Goal: Task Accomplishment & Management: Use online tool/utility

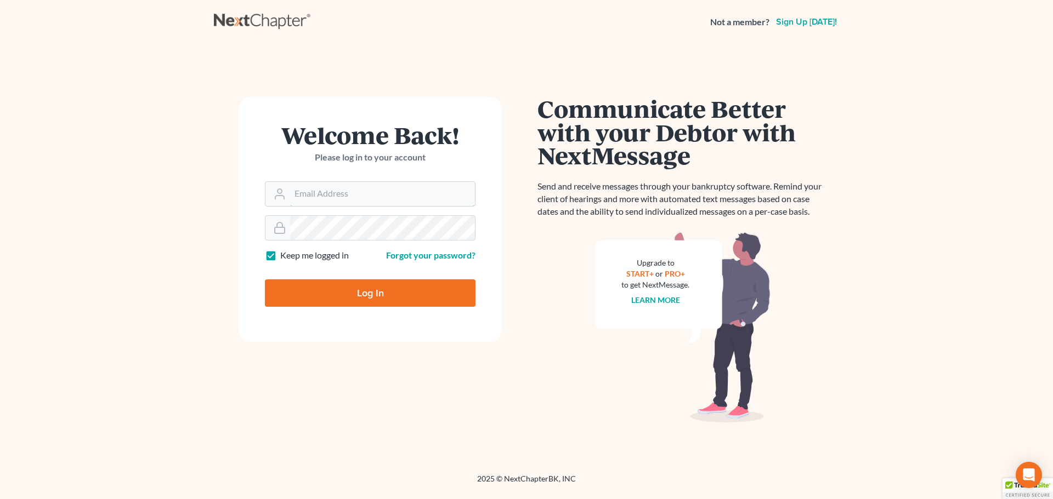
type input "[EMAIL_ADDRESS][DOMAIN_NAME]"
click at [356, 297] on input "Log In" at bounding box center [370, 293] width 211 height 27
type input "Thinking..."
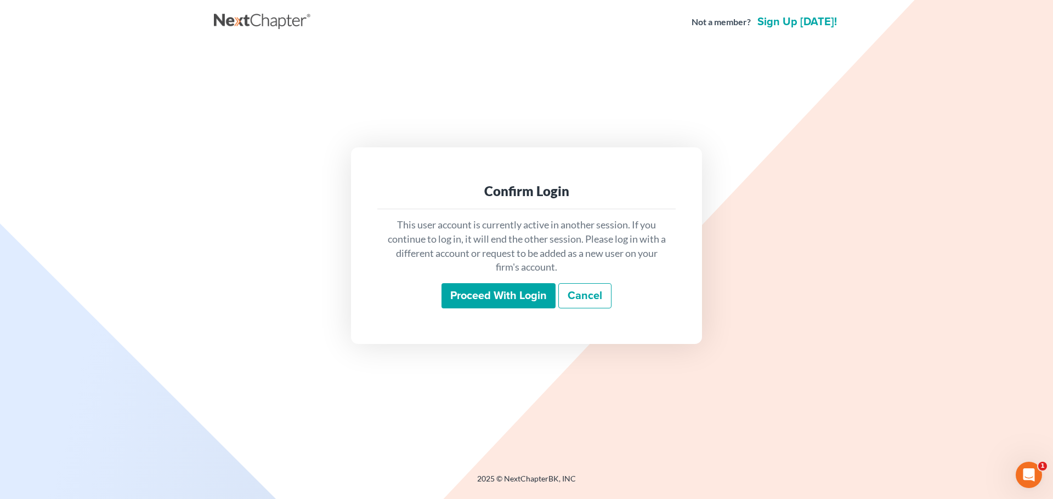
click at [493, 293] on input "Proceed with login" at bounding box center [498, 295] width 114 height 25
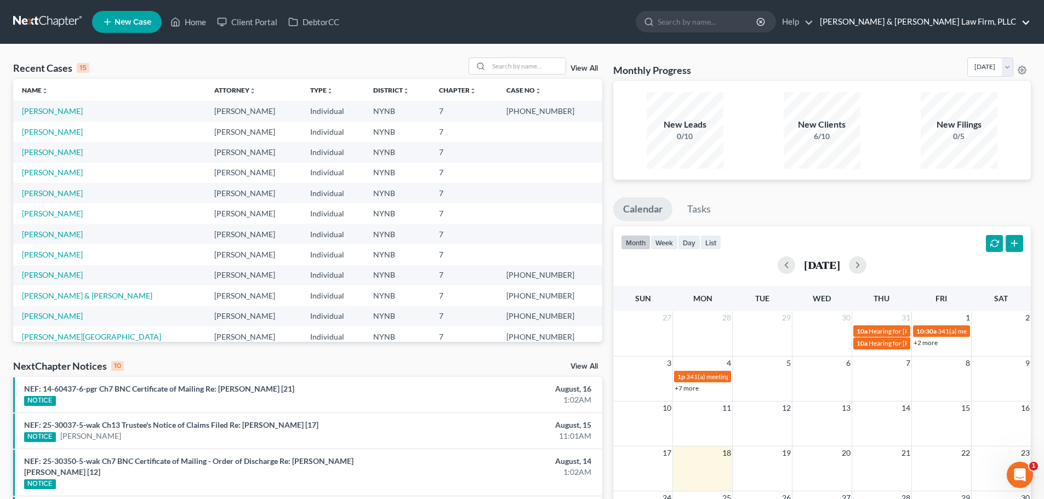
click at [1001, 18] on link "[PERSON_NAME] & [PERSON_NAME] Law Firm, PLLC" at bounding box center [923, 22] width 216 height 20
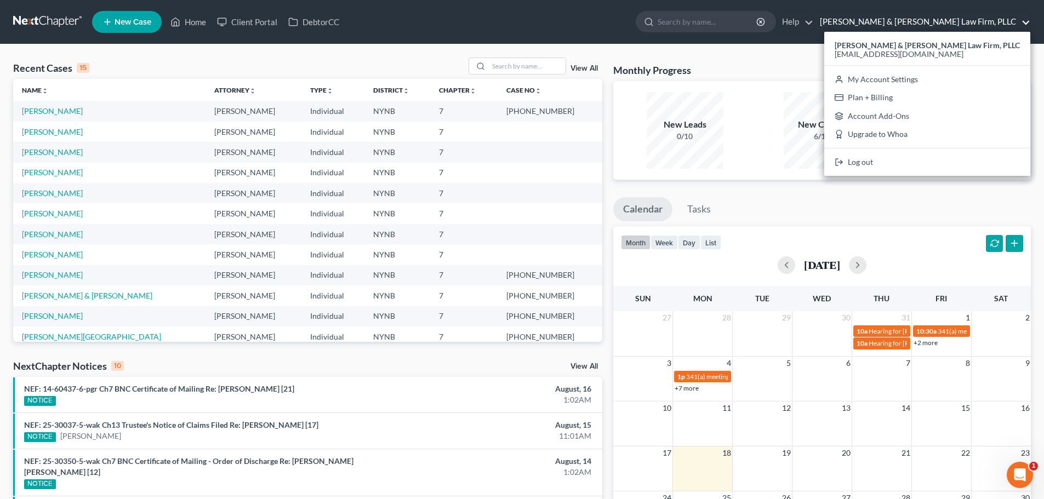
click at [1001, 18] on link "[PERSON_NAME] & [PERSON_NAME] Law Firm, PLLC" at bounding box center [923, 22] width 216 height 20
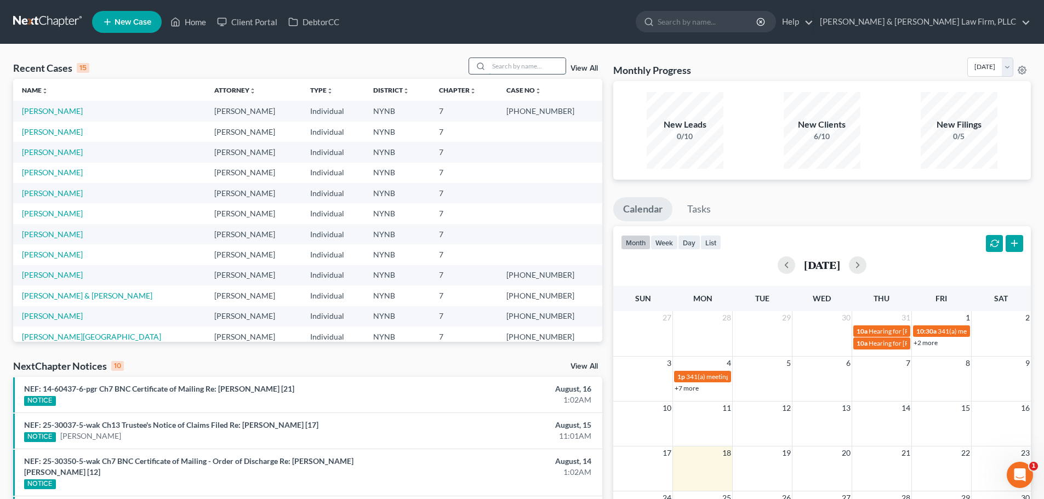
click at [524, 68] on input "search" at bounding box center [527, 66] width 77 height 16
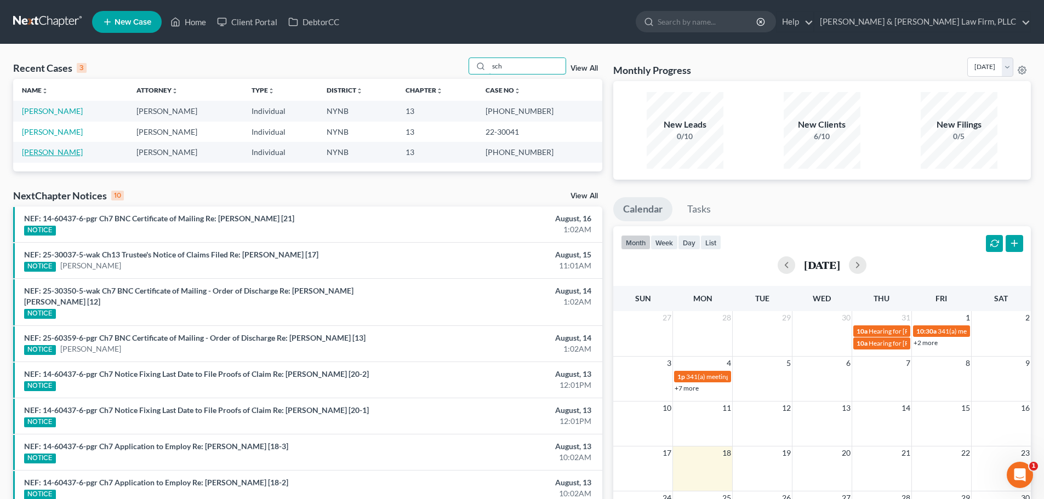
type input "sch"
click at [48, 154] on link "[PERSON_NAME]" at bounding box center [52, 151] width 61 height 9
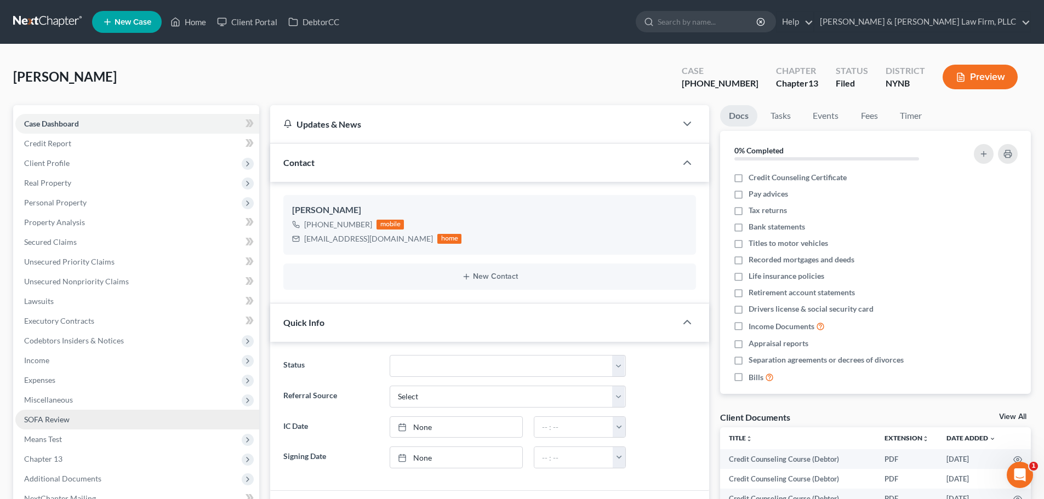
scroll to position [110, 0]
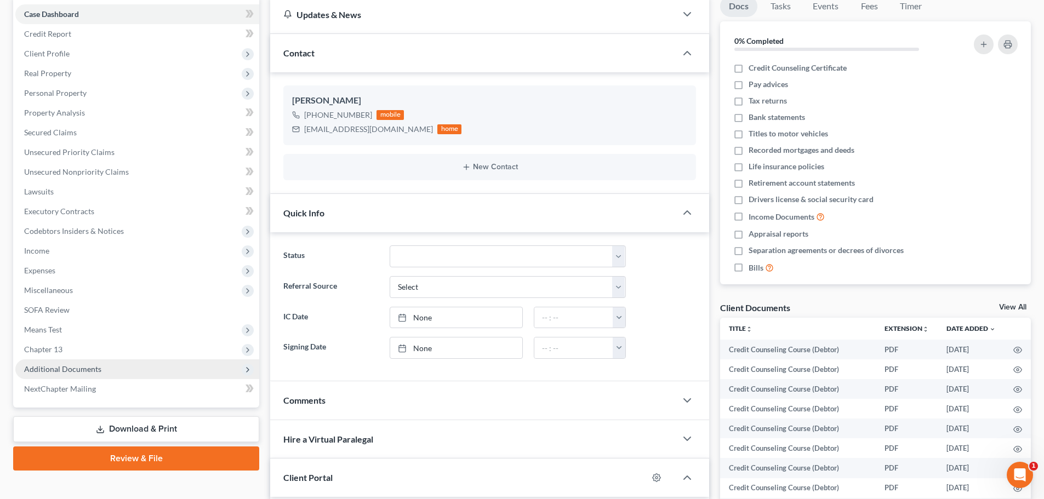
click at [77, 367] on span "Additional Documents" at bounding box center [62, 369] width 77 height 9
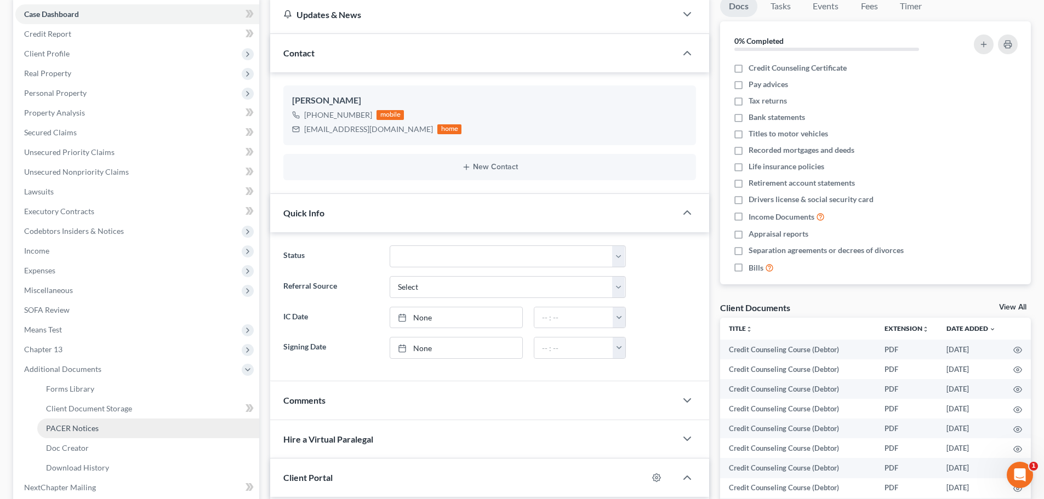
click at [75, 433] on span "PACER Notices" at bounding box center [72, 428] width 53 height 9
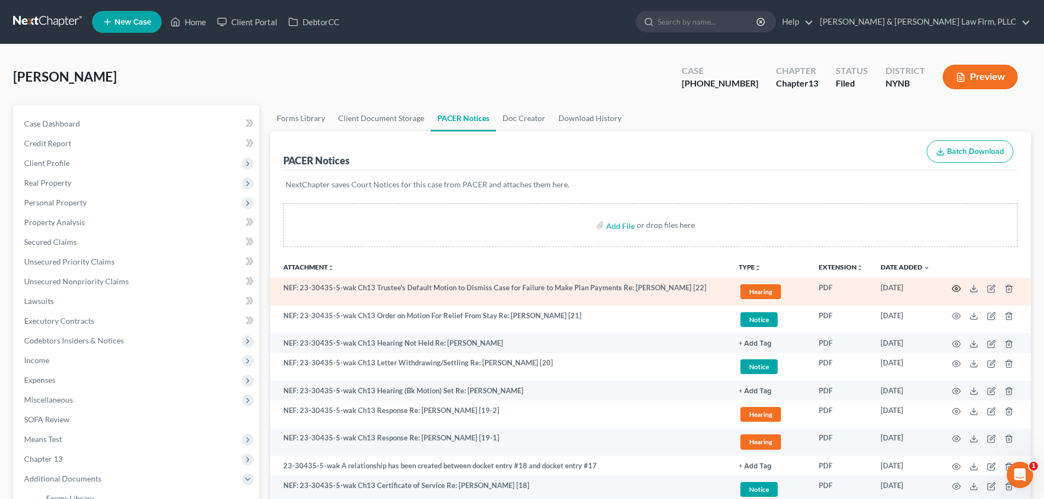
click at [958, 287] on icon "button" at bounding box center [956, 289] width 9 height 9
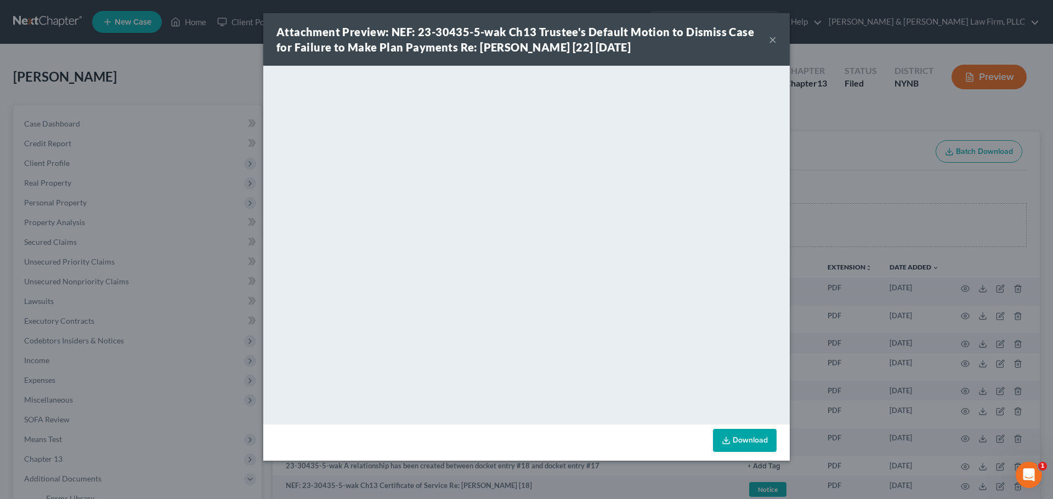
click at [772, 40] on button "×" at bounding box center [773, 39] width 8 height 13
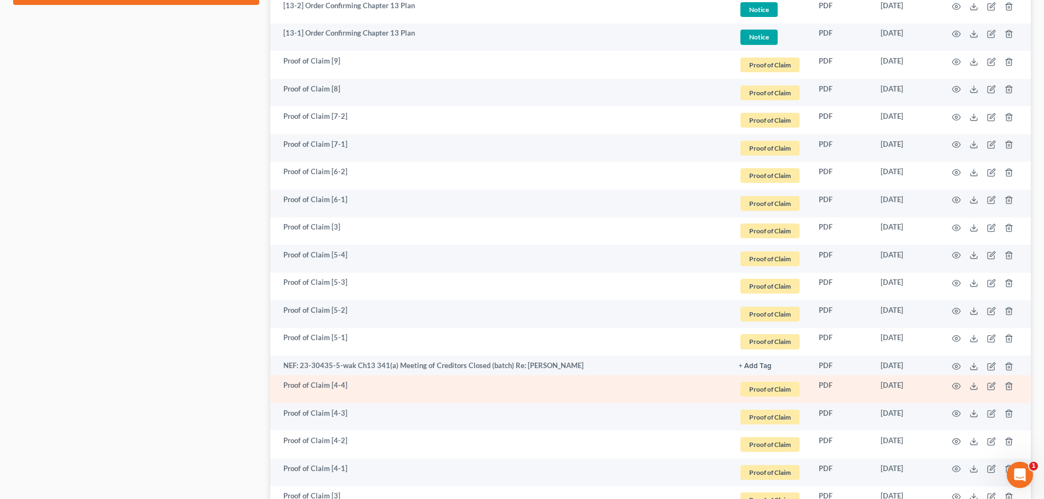
scroll to position [655, 0]
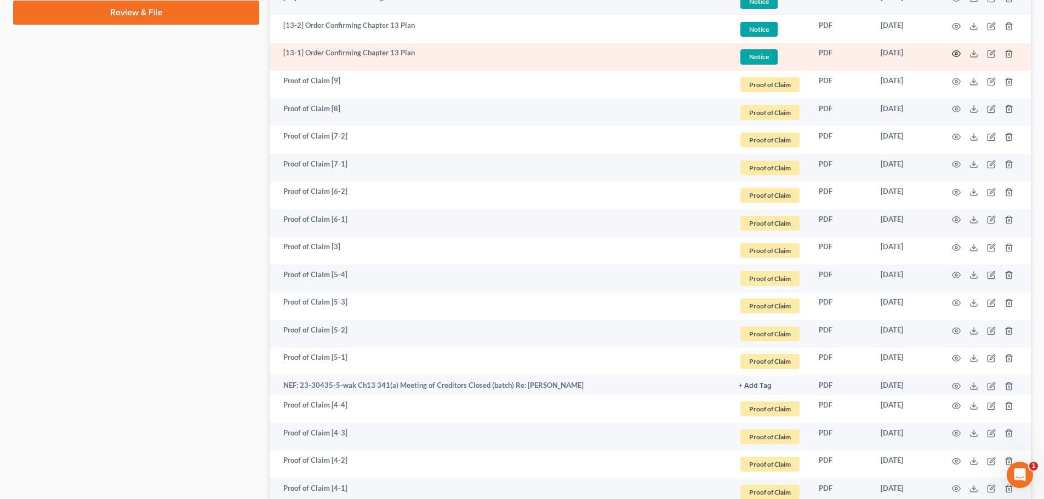
click at [956, 54] on icon "button" at bounding box center [956, 53] width 9 height 9
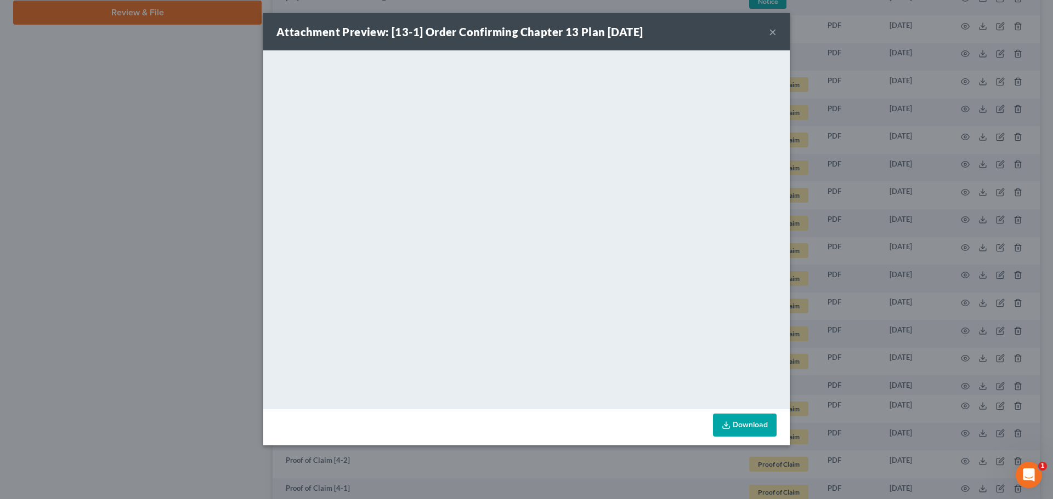
click at [771, 33] on button "×" at bounding box center [773, 31] width 8 height 13
